Goal: Task Accomplishment & Management: Use online tool/utility

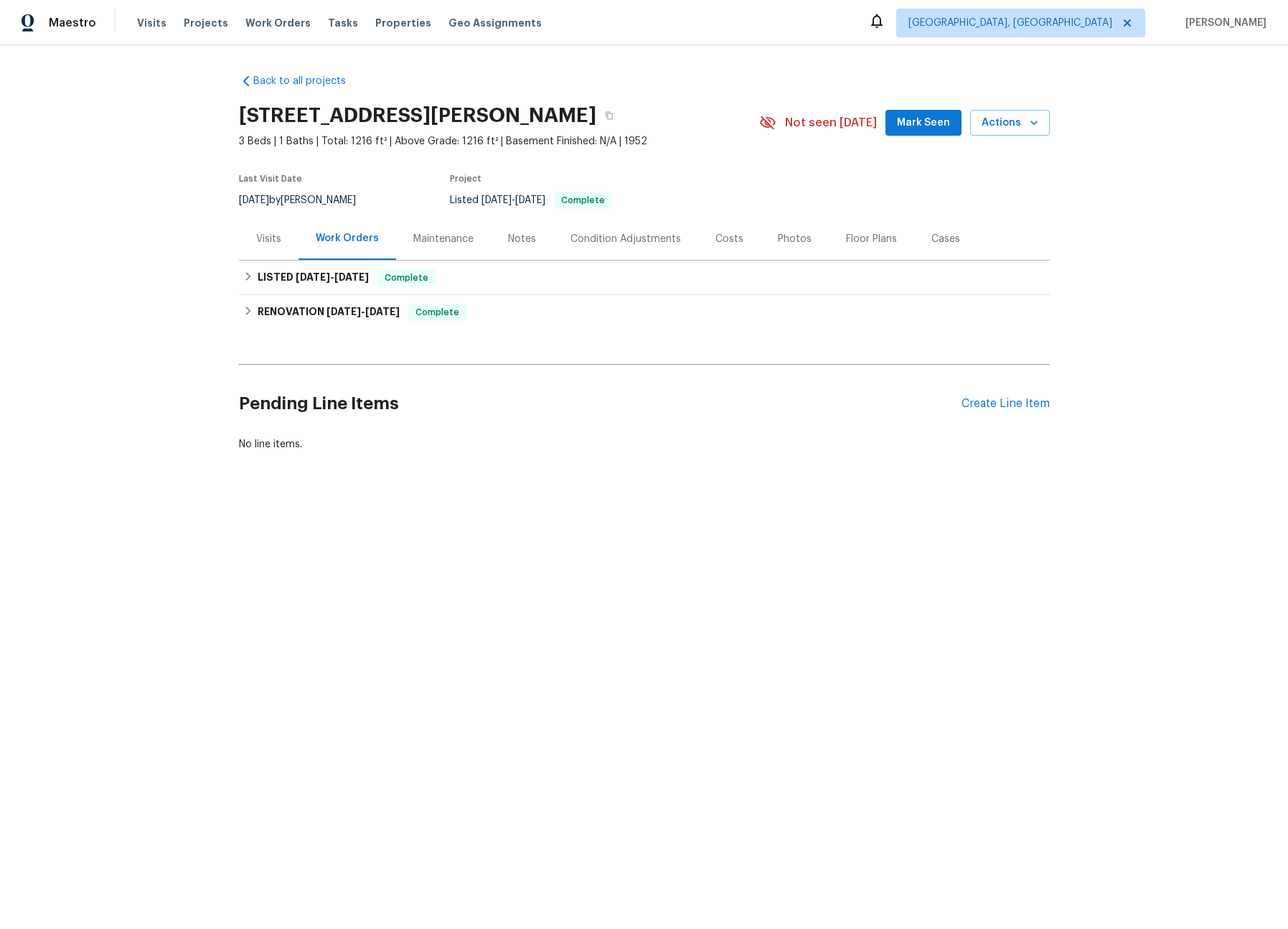
click at [256, 242] on div "Visits" at bounding box center [268, 239] width 25 height 14
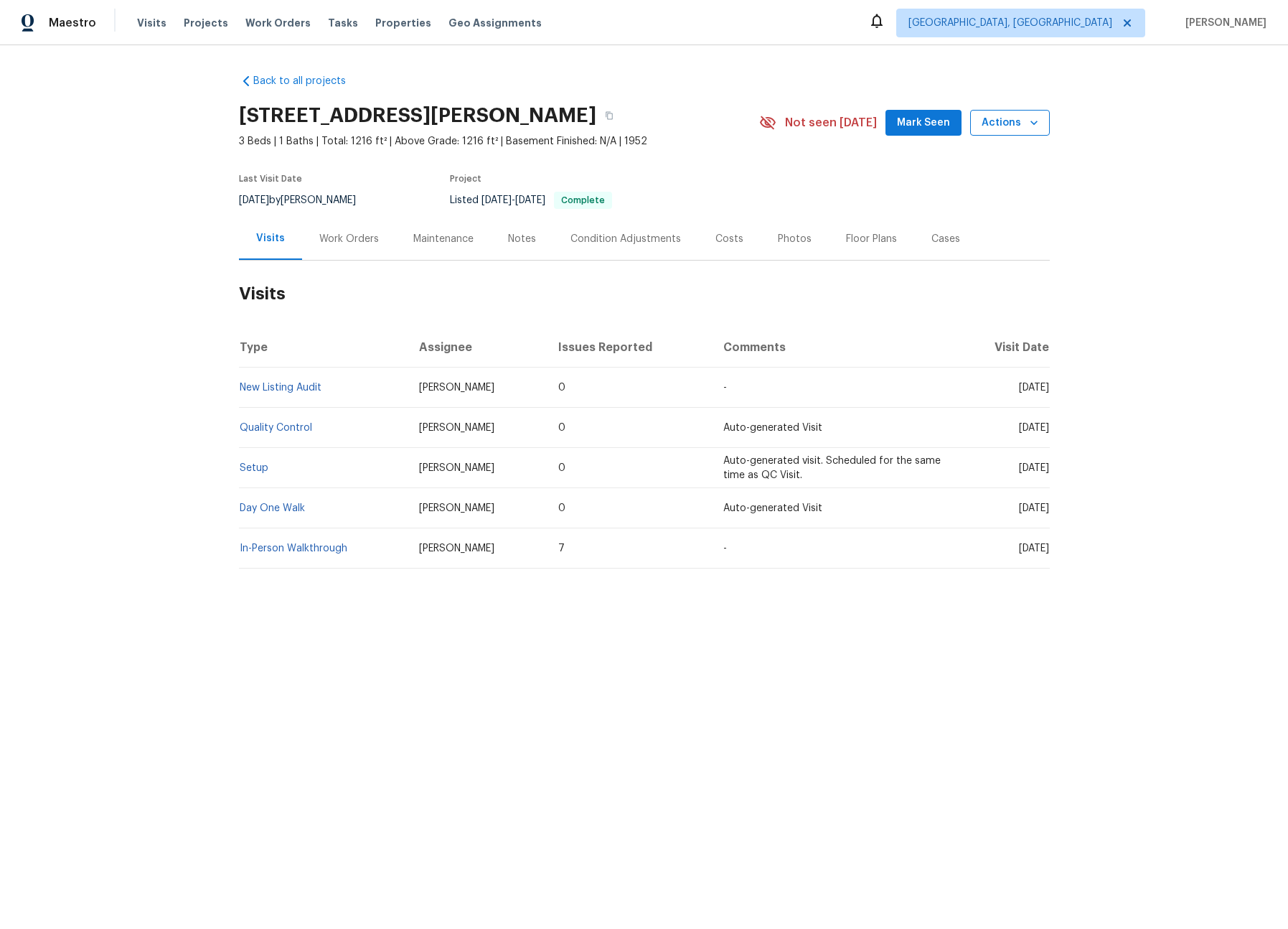
click at [997, 121] on span "Actions" at bounding box center [1010, 123] width 56 height 18
click at [962, 181] on p "Schedule a visit" at bounding box center [952, 177] width 74 height 15
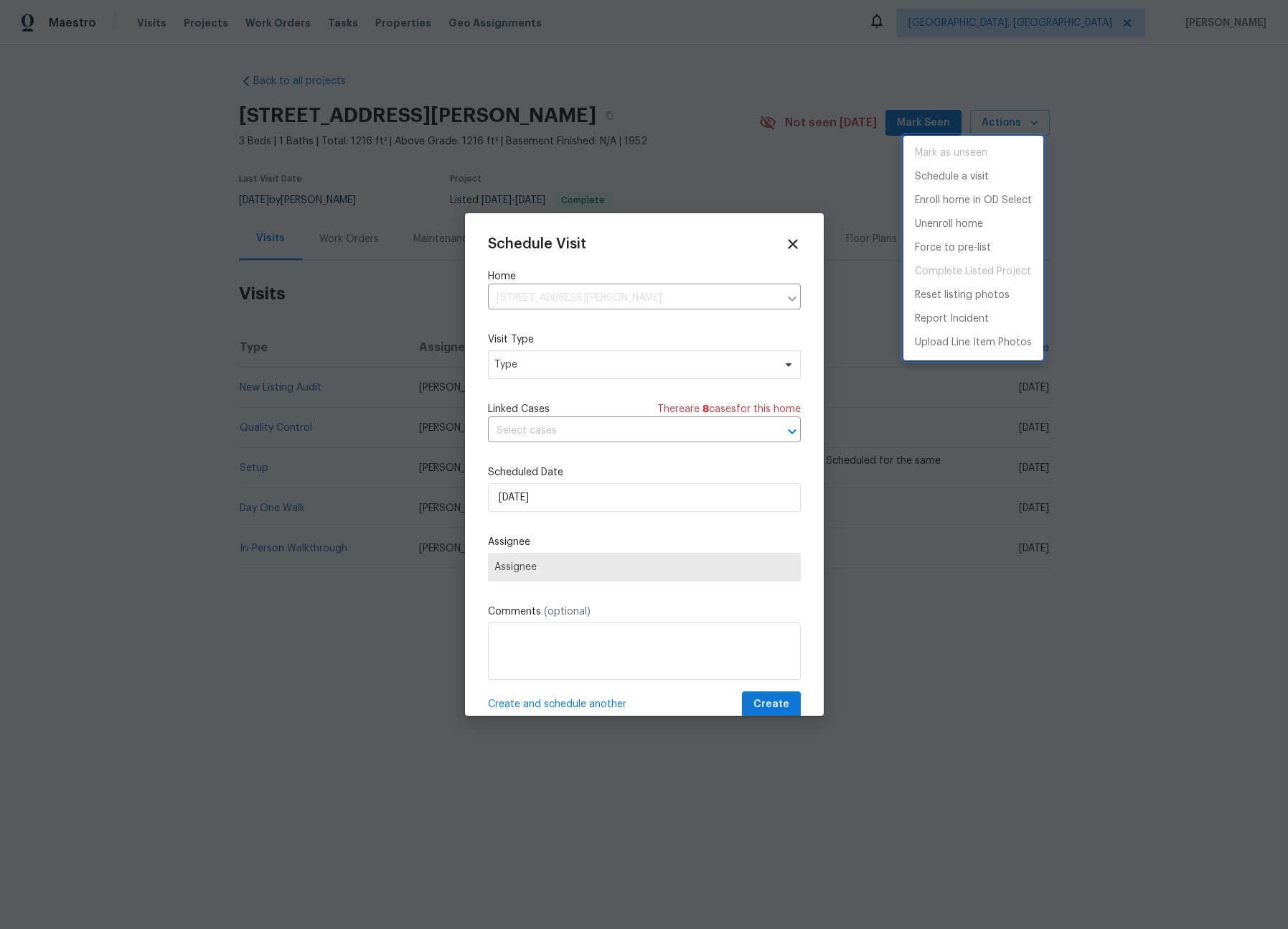
click at [641, 364] on div at bounding box center [644, 464] width 1288 height 929
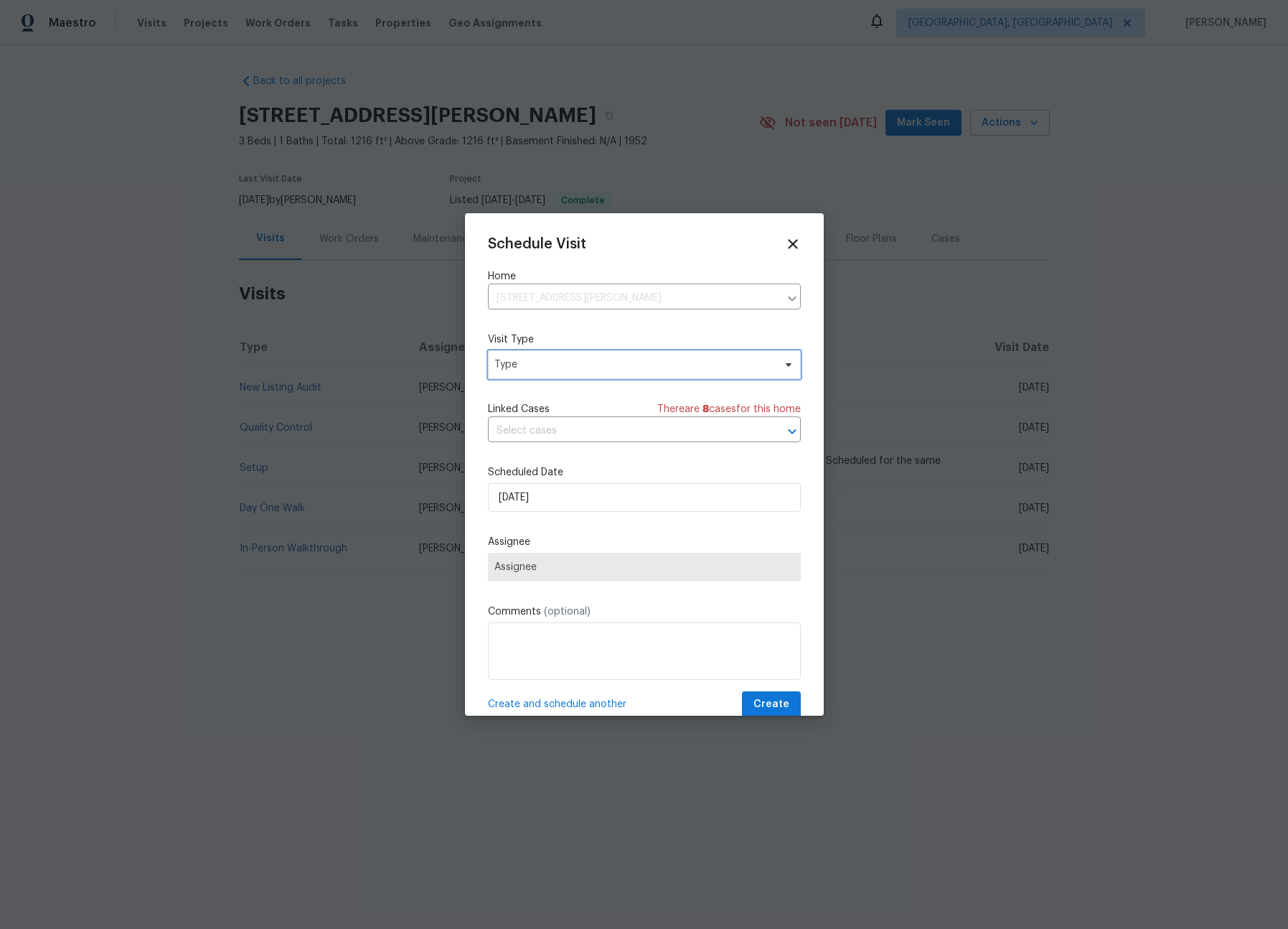
click at [627, 368] on span "Type" at bounding box center [634, 364] width 279 height 14
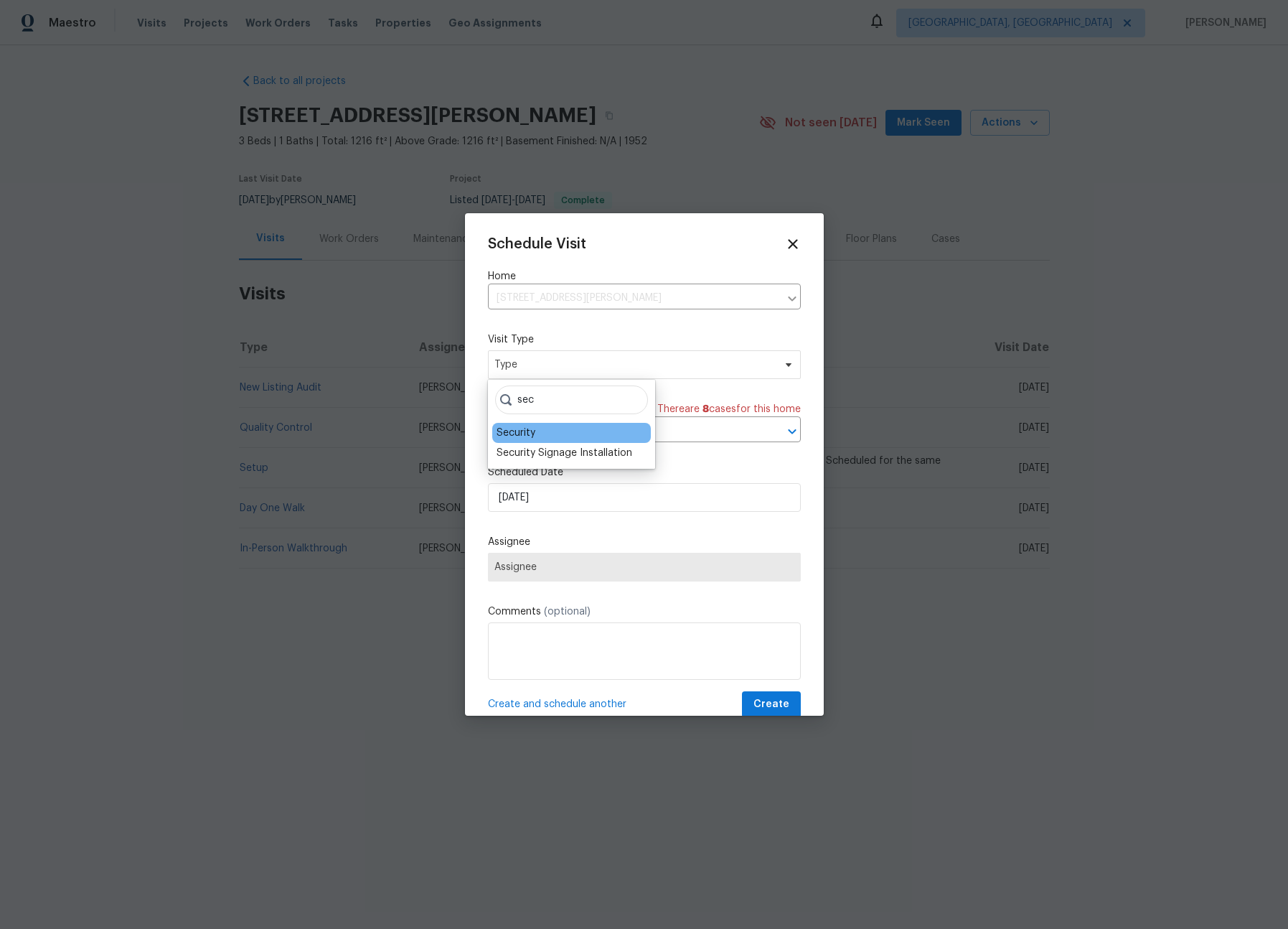
type input "sec"
click at [514, 439] on div "Security" at bounding box center [515, 433] width 39 height 14
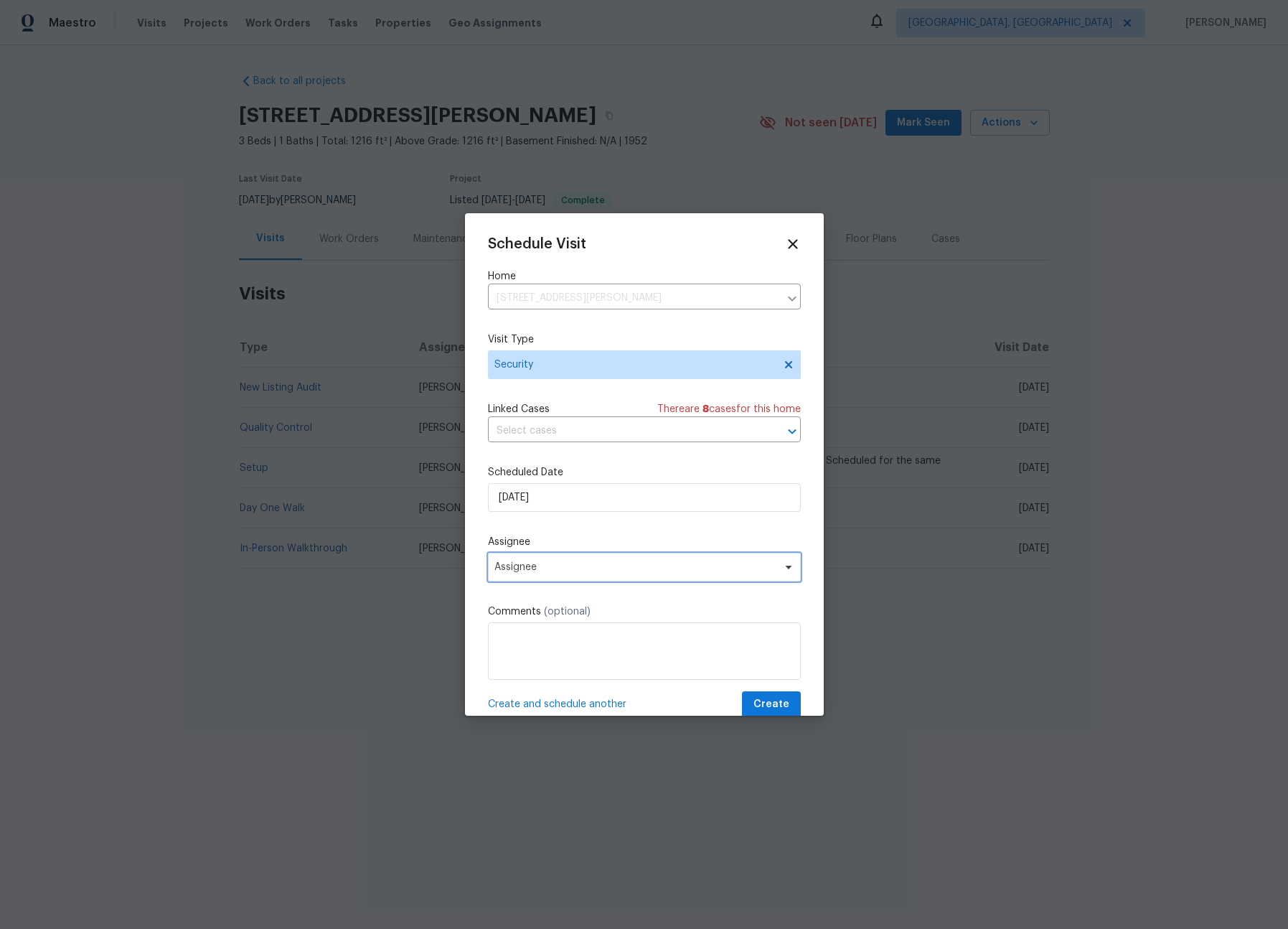
click at [535, 574] on span "Assignee" at bounding box center [644, 567] width 313 height 29
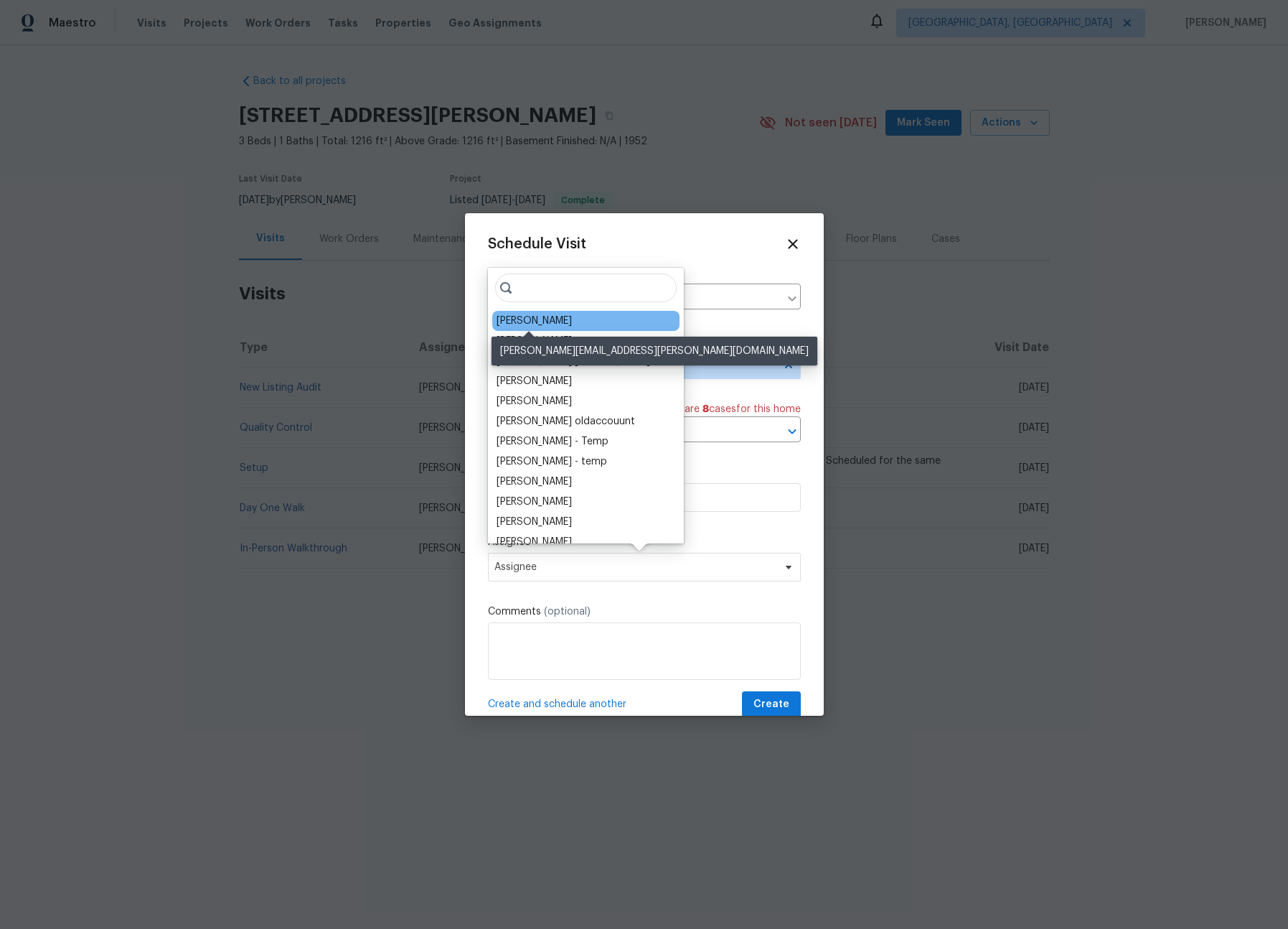
click at [525, 324] on div "[PERSON_NAME]" at bounding box center [533, 321] width 75 height 14
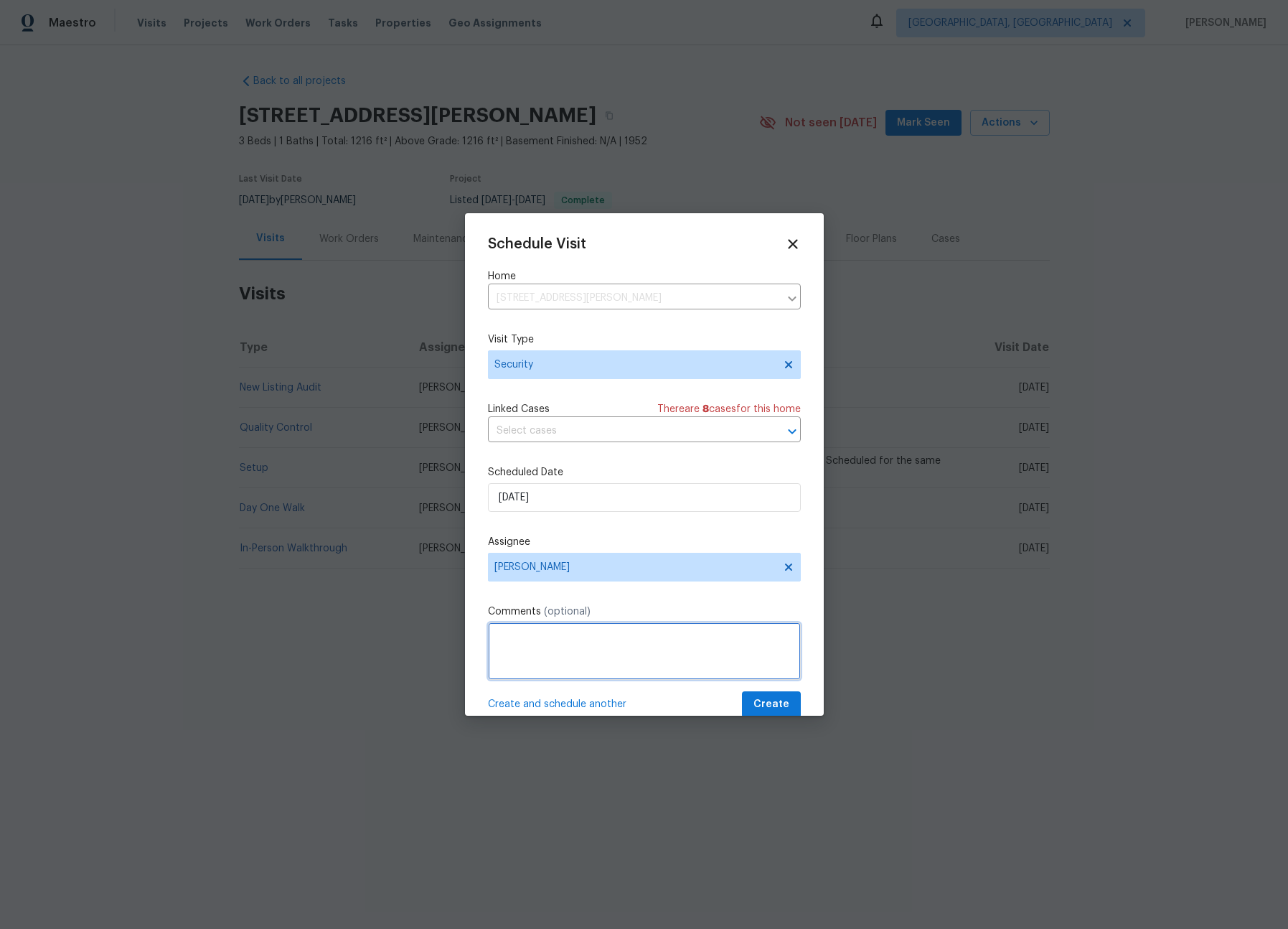
click at [582, 637] on textarea at bounding box center [644, 651] width 313 height 57
type textarea "-"
paste textarea "Rental Scammer has obtained the LB code. Please visit and change the code asap.…"
type textarea "Rental Scammer has obtained the LB code. Please visit and change the code asap.…"
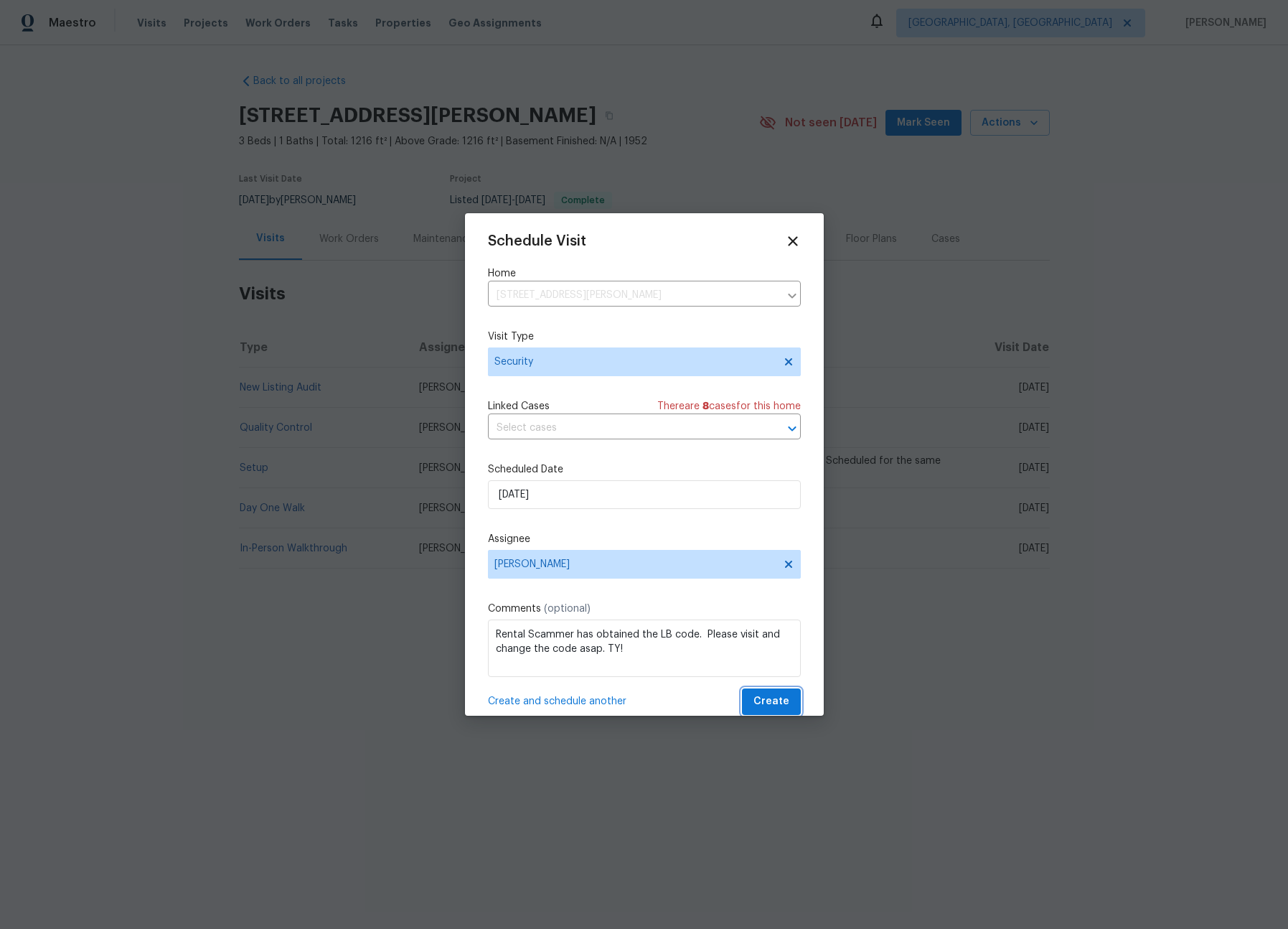
click at [742, 689] on button "Create" at bounding box center [771, 702] width 59 height 27
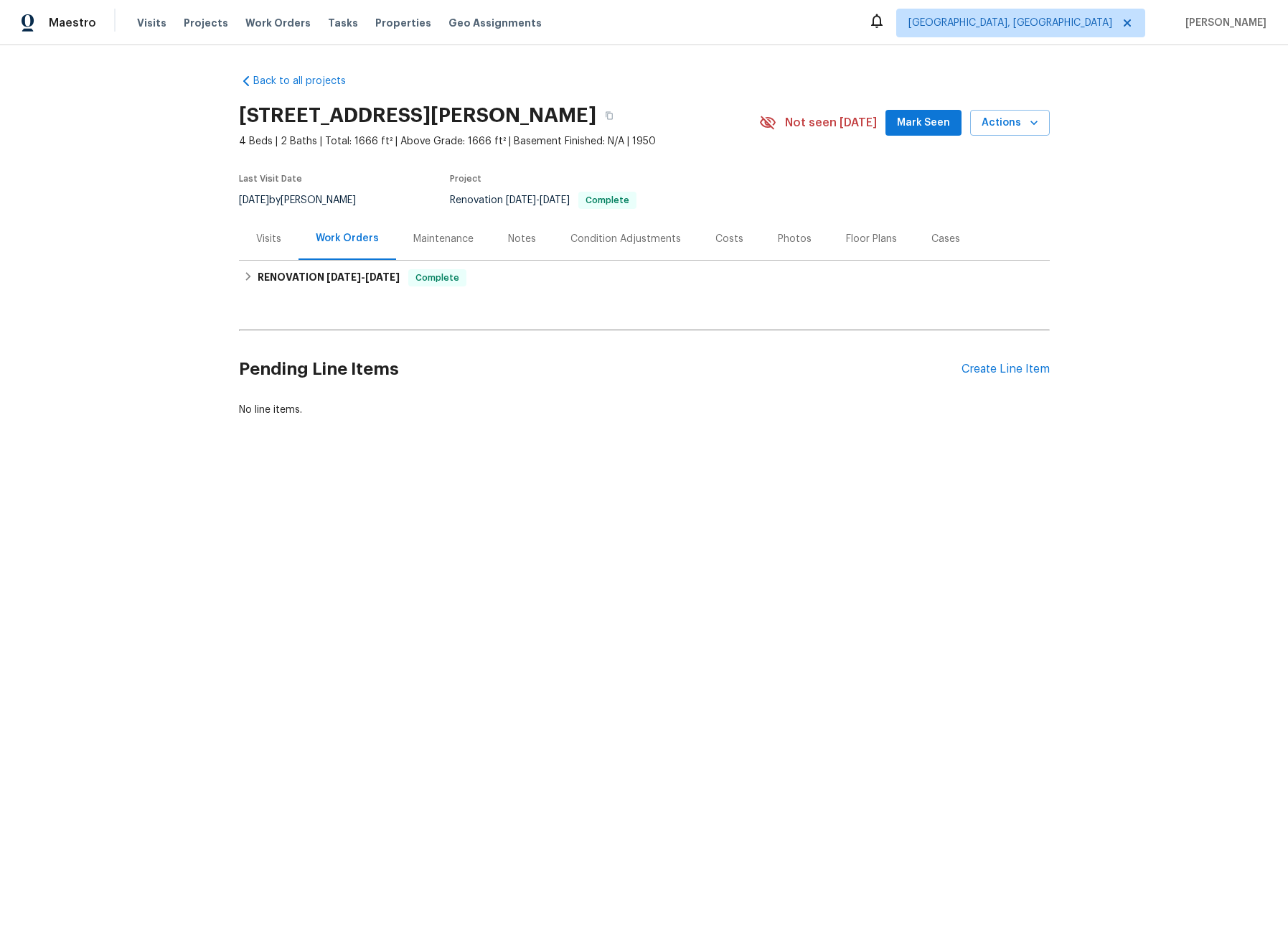
click at [244, 244] on div "Visits" at bounding box center [268, 238] width 60 height 42
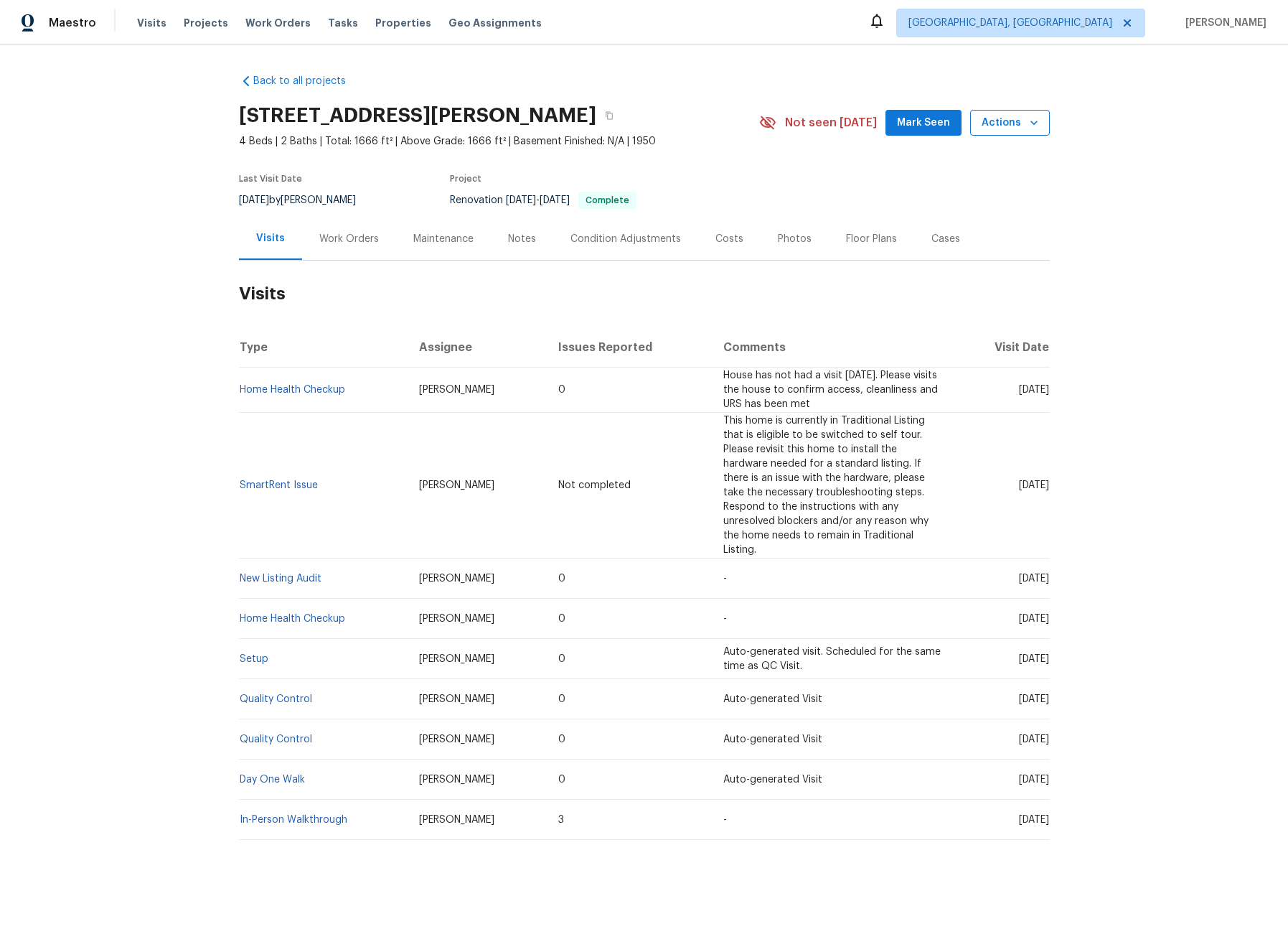
click at [993, 135] on button "Actions" at bounding box center [1010, 123] width 80 height 27
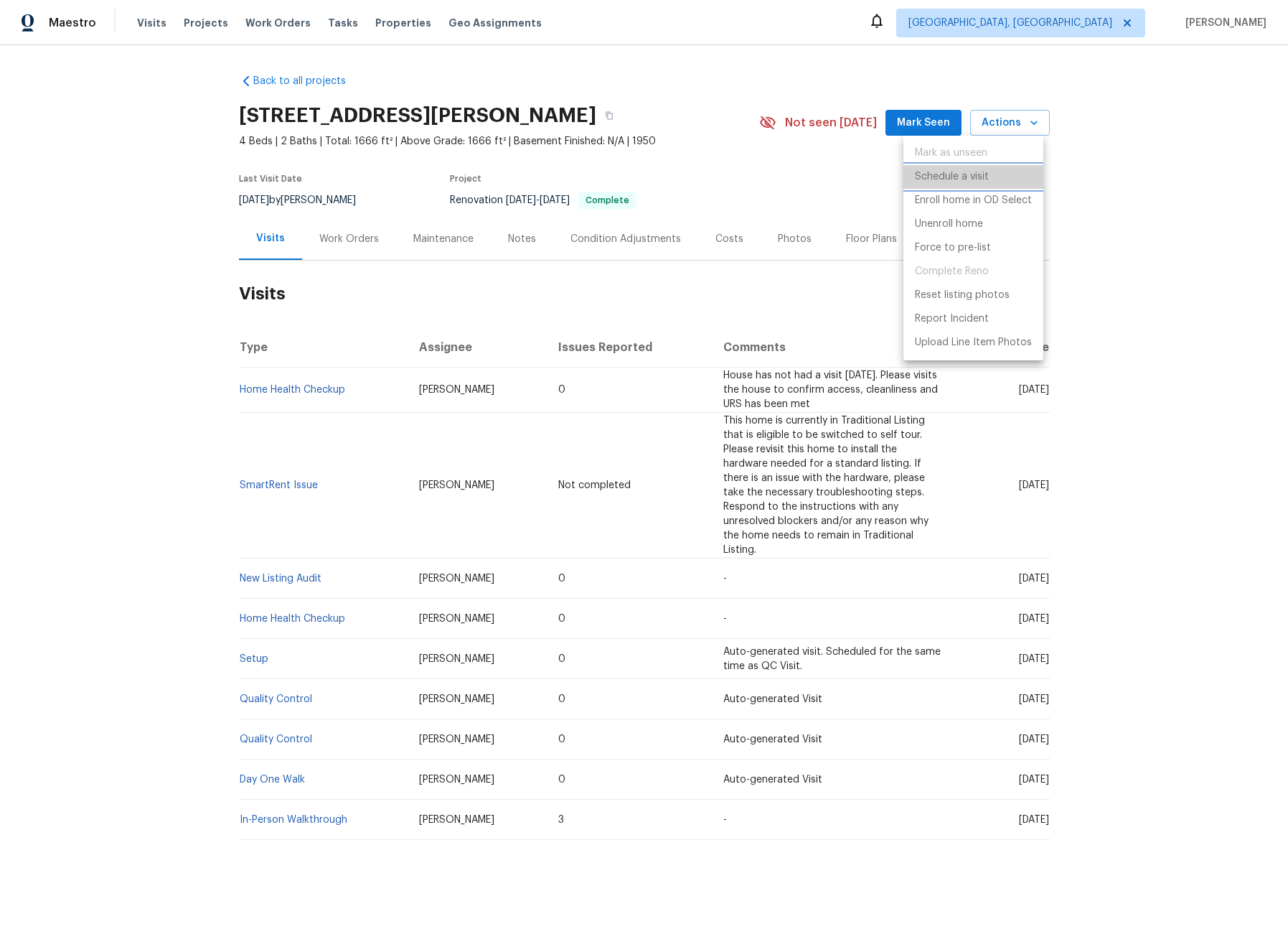
click at [938, 181] on p "Schedule a visit" at bounding box center [952, 177] width 74 height 15
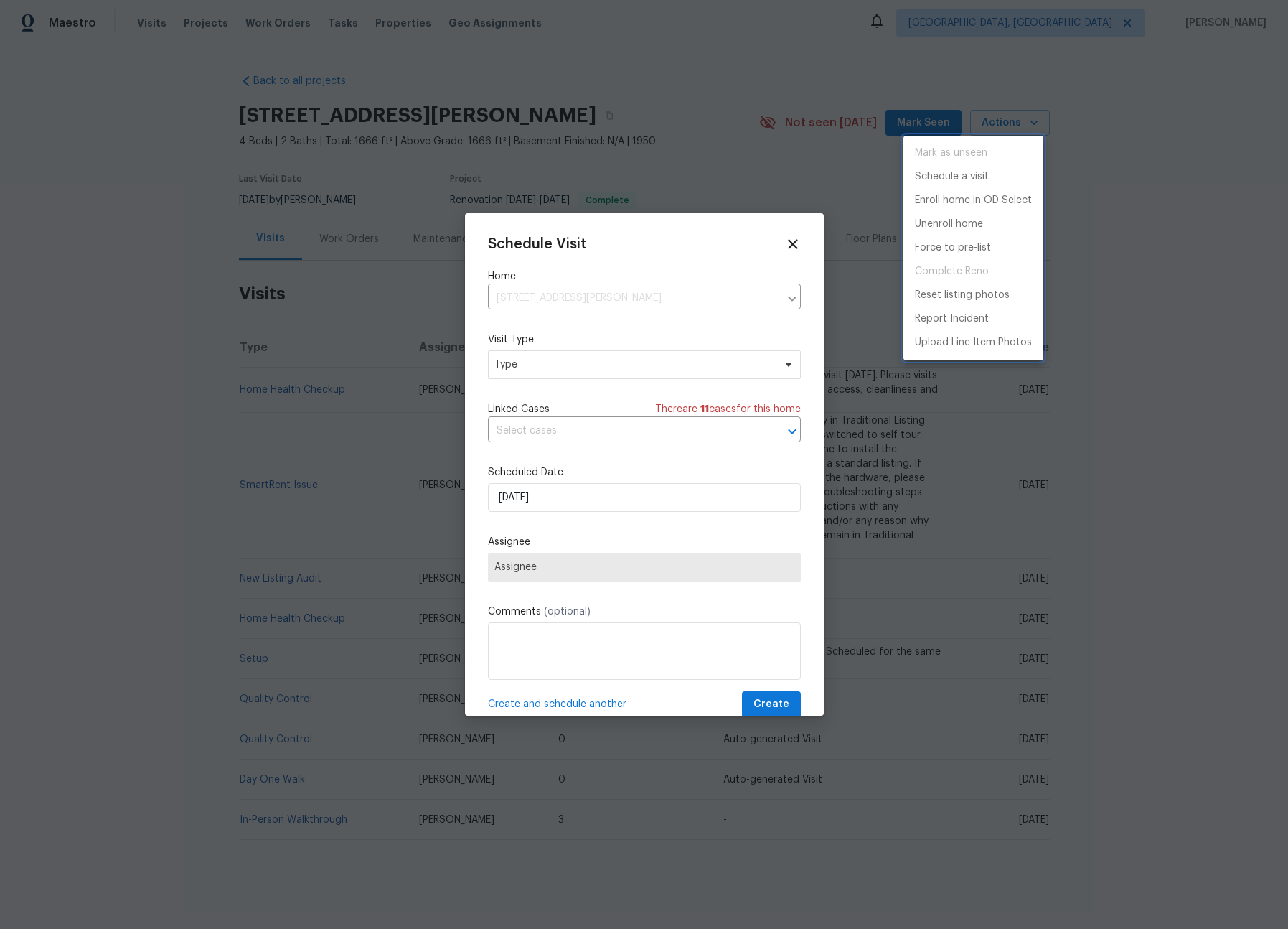
click at [543, 370] on div at bounding box center [644, 464] width 1288 height 929
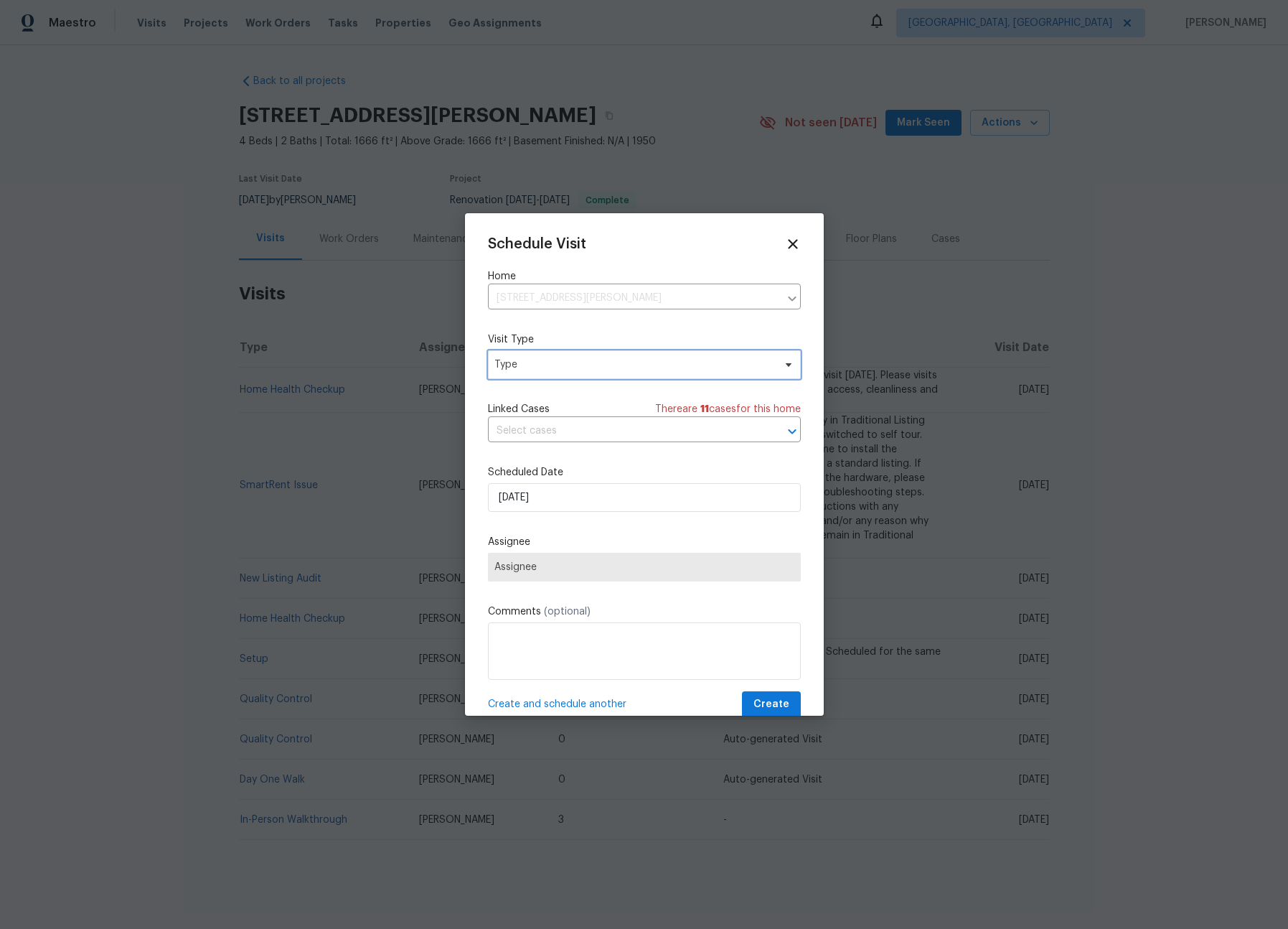
click at [534, 371] on span "Type" at bounding box center [634, 364] width 279 height 14
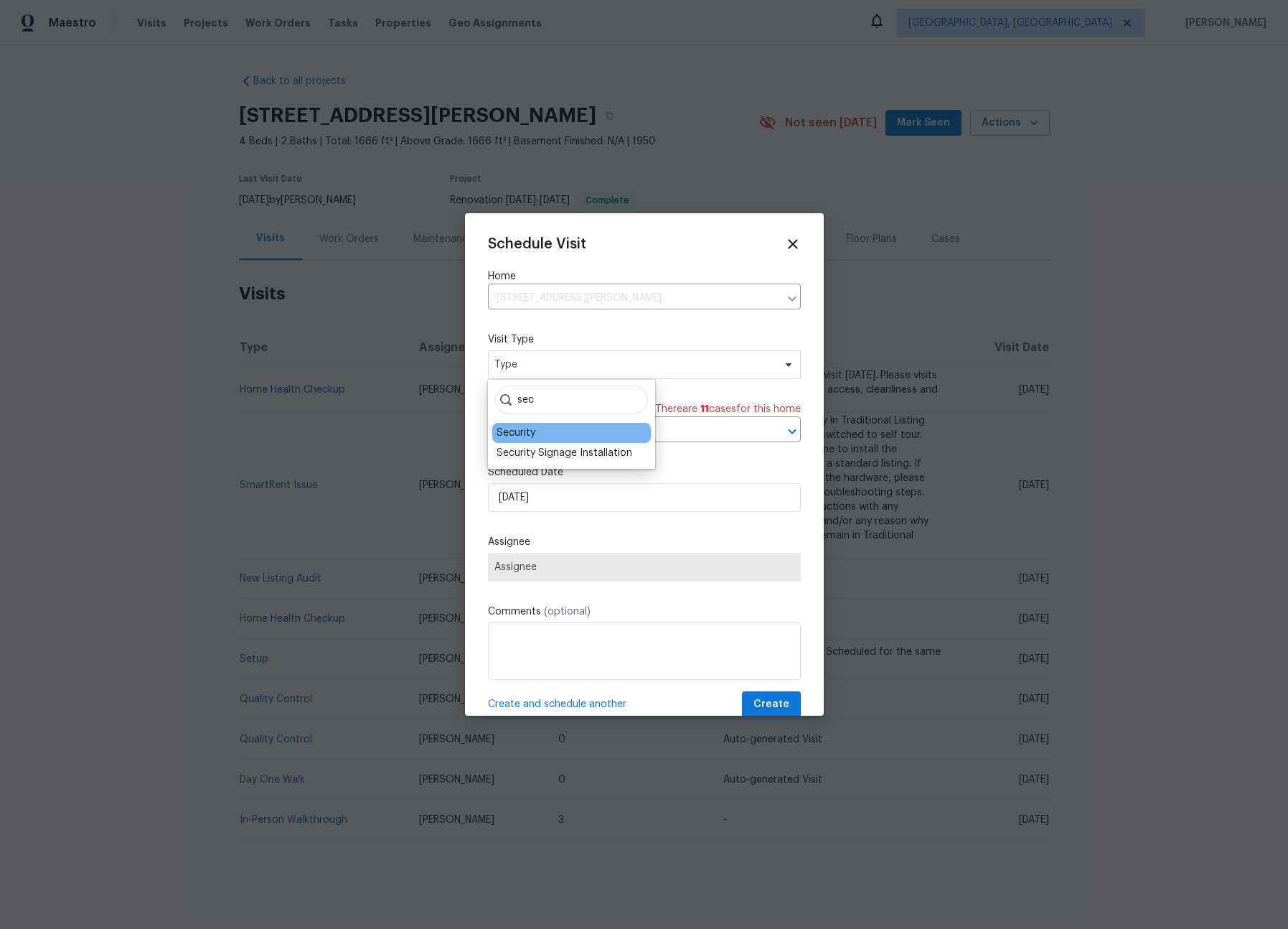
type input "sec"
click at [522, 433] on div "Security" at bounding box center [515, 433] width 39 height 14
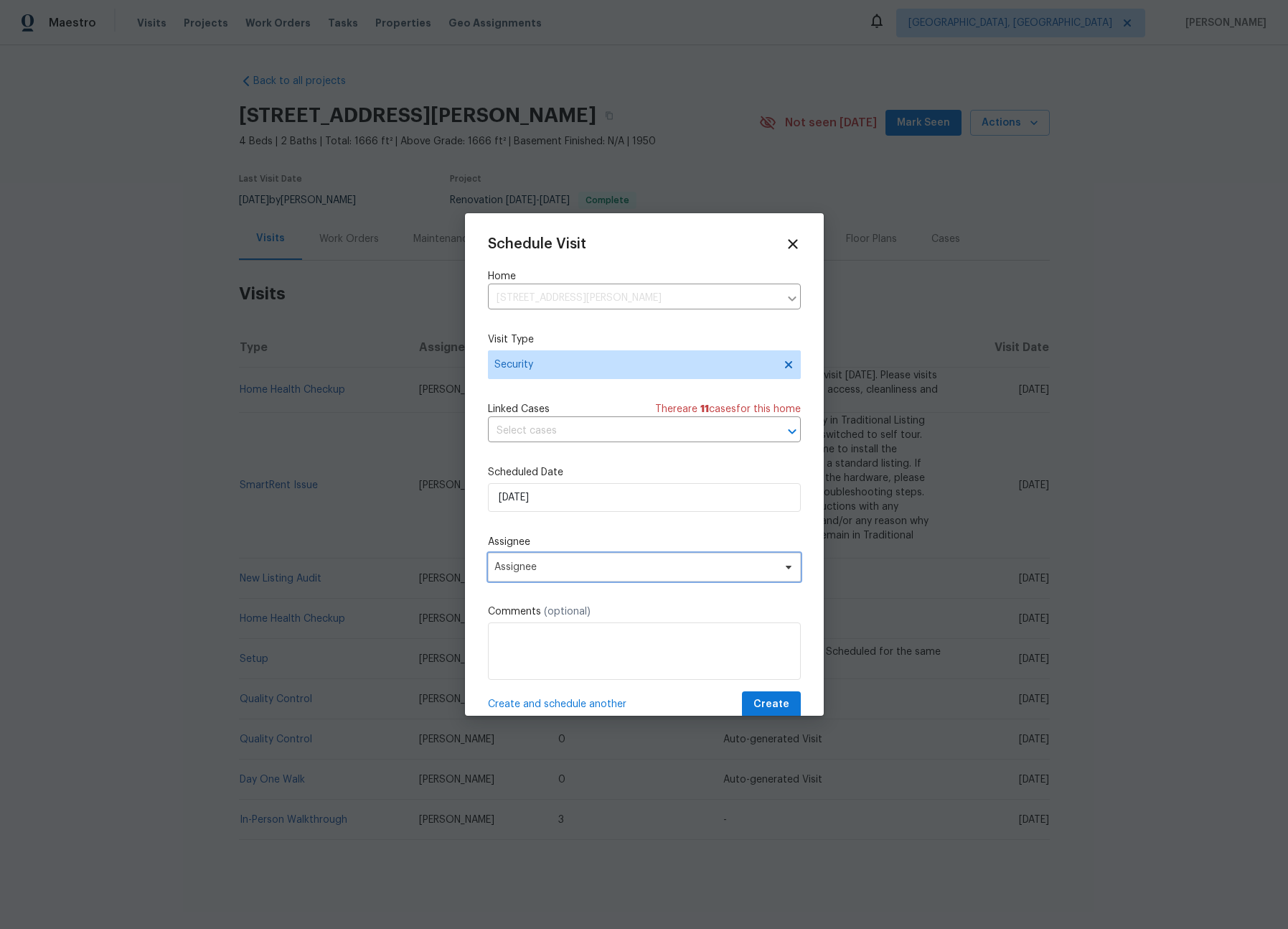
click at [533, 564] on span "Assignee" at bounding box center [635, 567] width 282 height 12
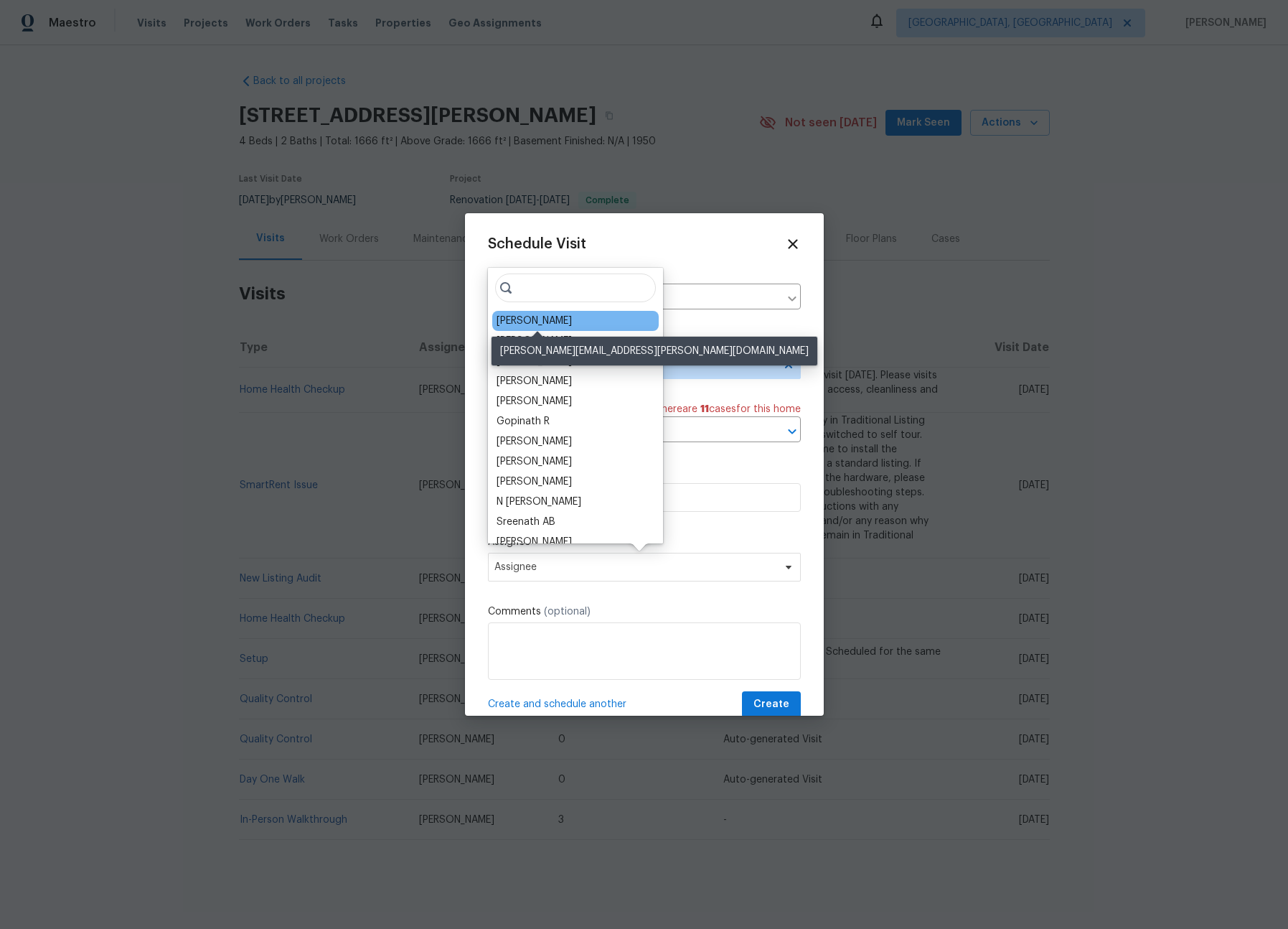
click at [528, 316] on div "Christopher Pace" at bounding box center [533, 321] width 75 height 14
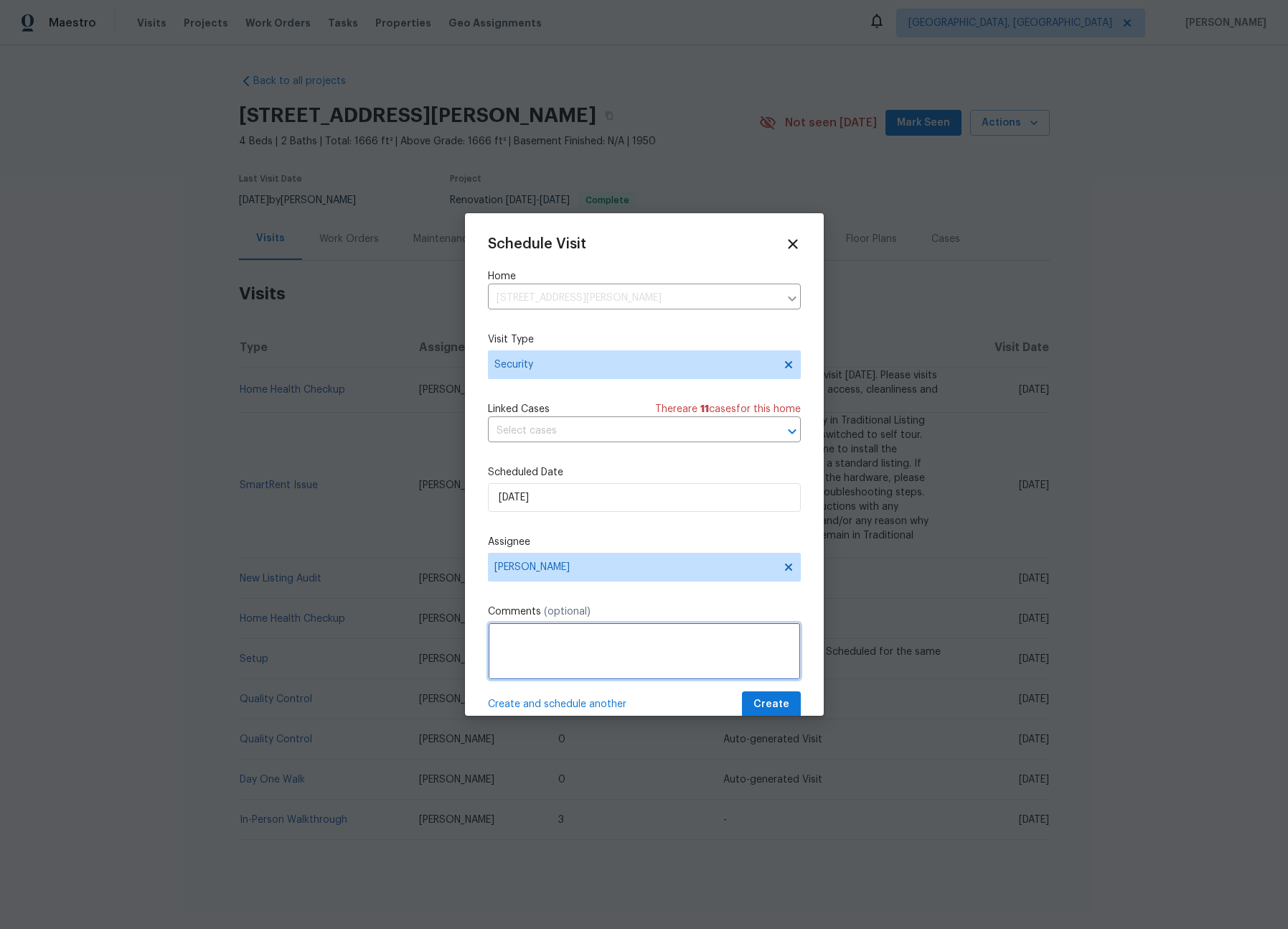
click at [543, 675] on textarea at bounding box center [644, 651] width 313 height 57
type textarea "-"
paste textarea "Rental Scammer has obtained the LB code. Please visit and change the code asap.…"
type textarea "Rental Scammer has obtained the LB code. Please visit and change the code asap.…"
click at [742, 691] on button "Create" at bounding box center [771, 704] width 59 height 27
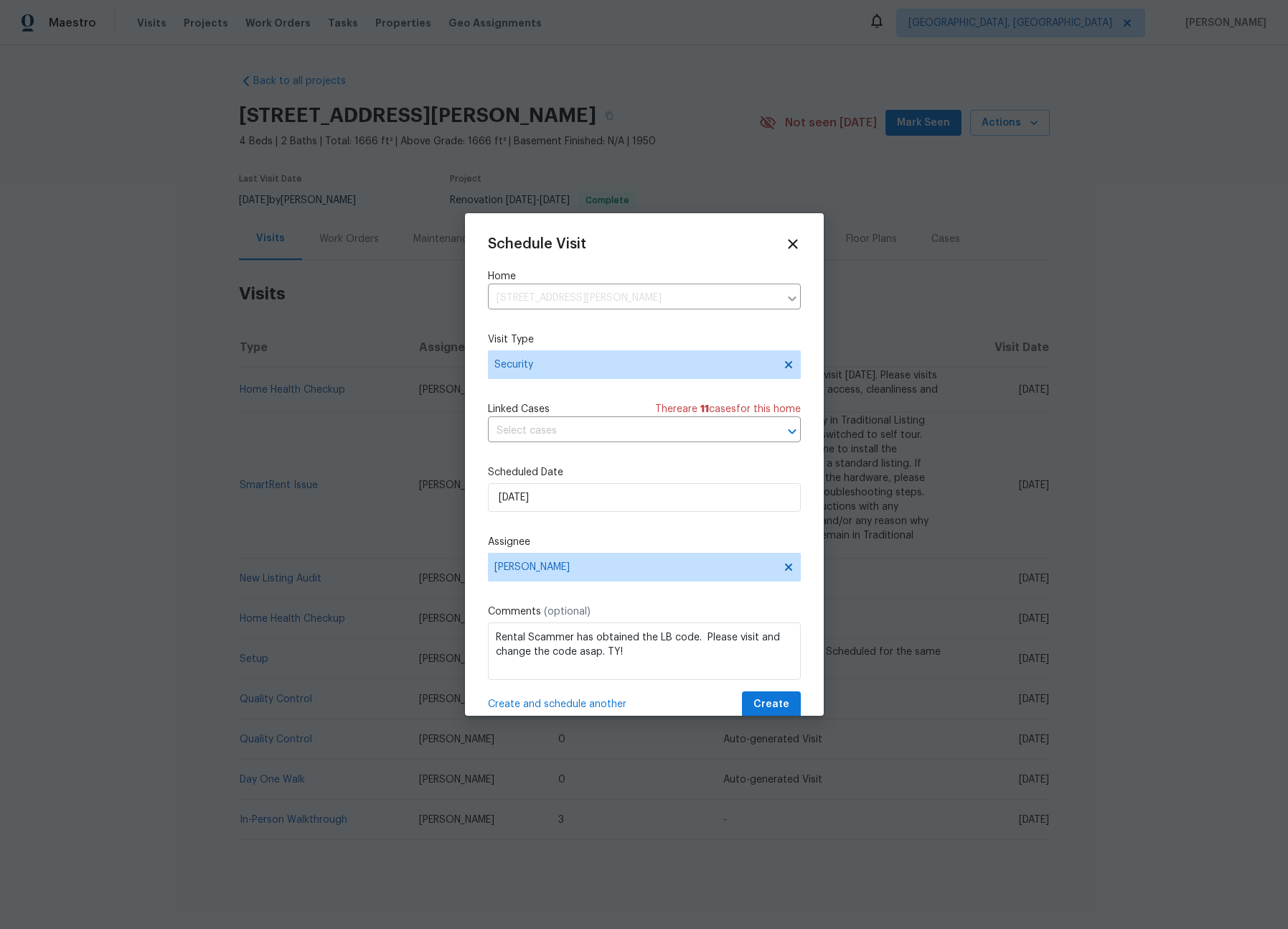
scroll to position [2, 0]
